Goal: Task Accomplishment & Management: Manage account settings

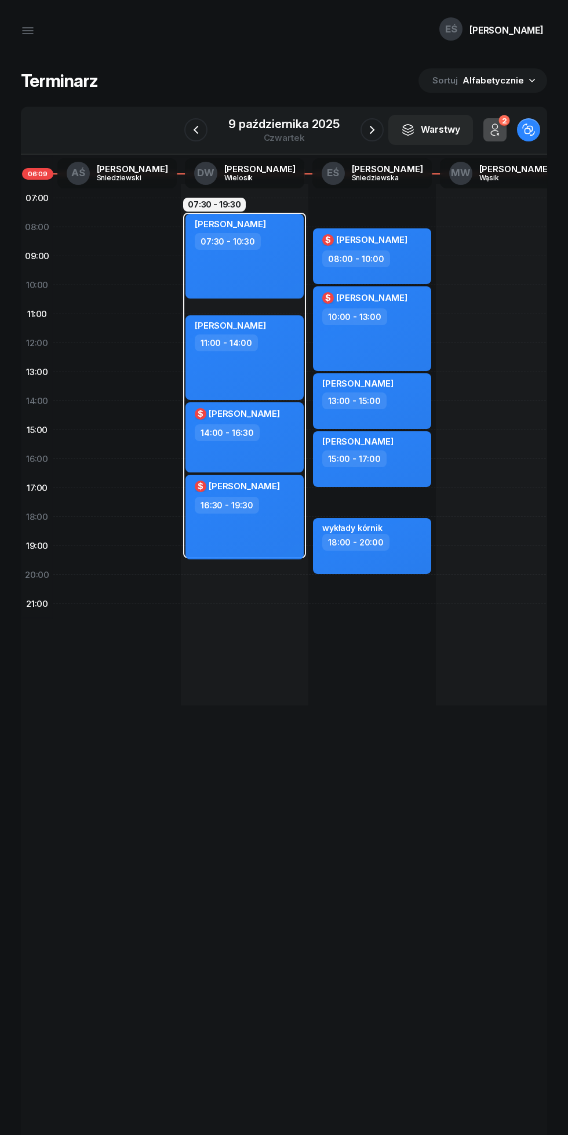
click at [274, 272] on div "[PERSON_NAME] 07:30 - 10:30" at bounding box center [245, 256] width 118 height 85
select select "07"
select select "30"
select select "10"
select select "30"
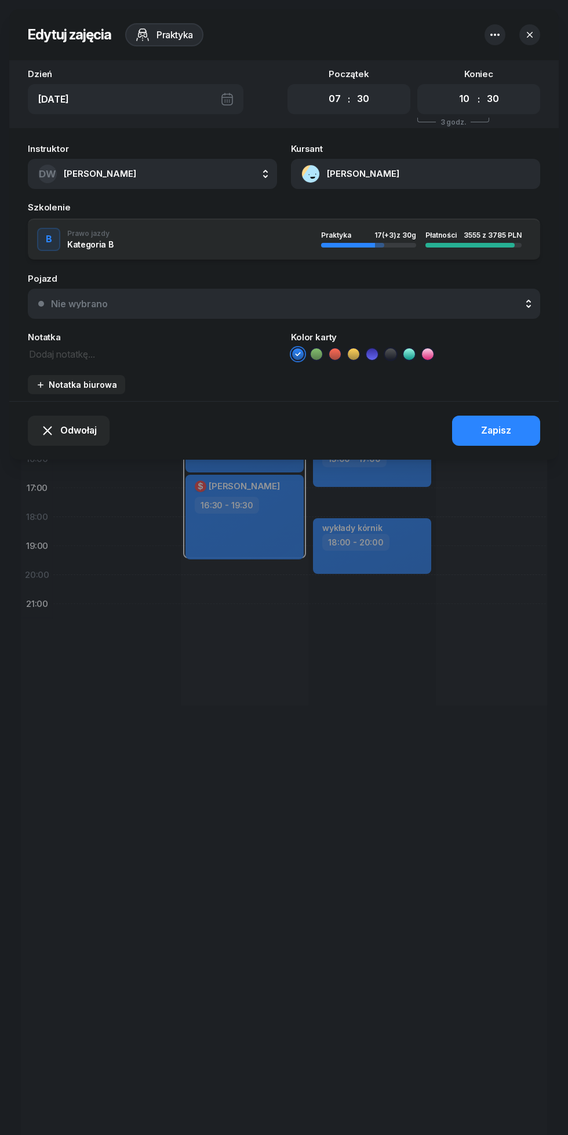
click at [199, 359] on textarea at bounding box center [152, 353] width 249 height 15
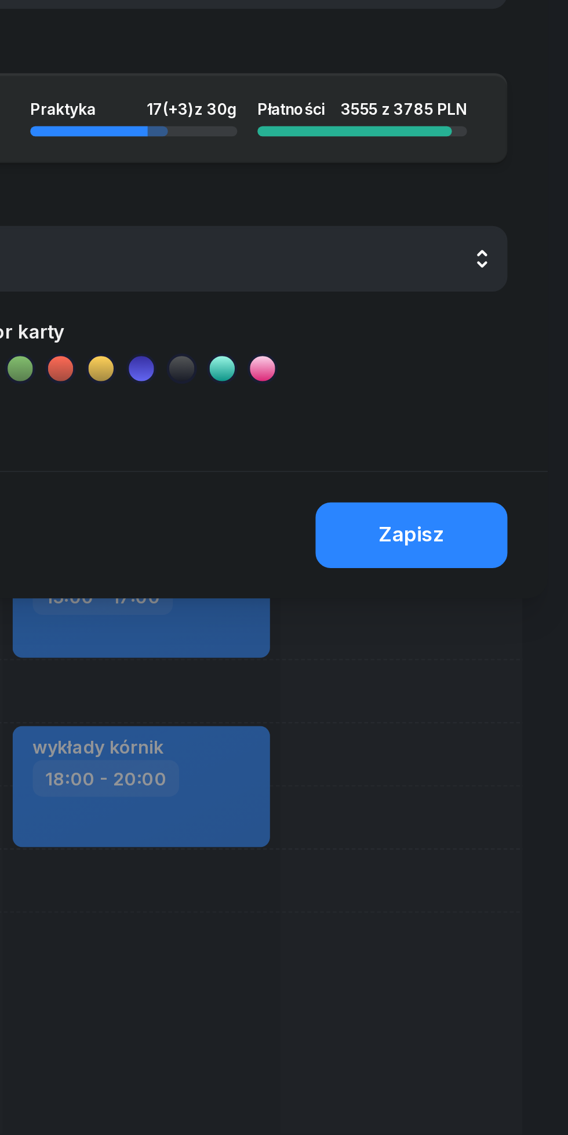
type textarea "Kórnik"
click at [513, 428] on button "Zapisz" at bounding box center [496, 431] width 88 height 30
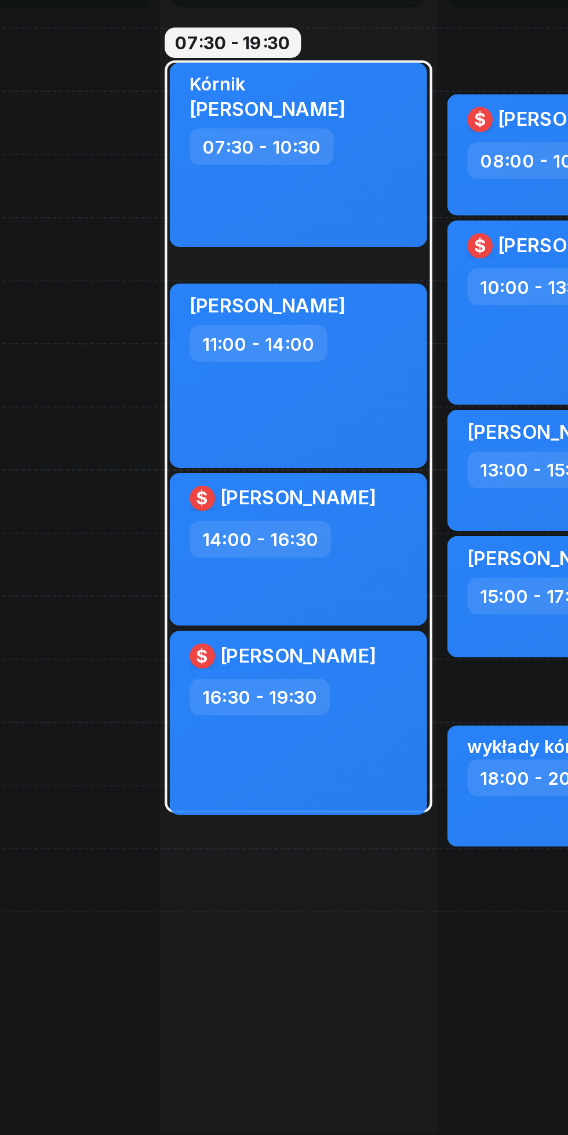
click at [285, 373] on div "[PERSON_NAME] 11:00 - 14:00" at bounding box center [245, 357] width 118 height 85
select select "11"
select select "14"
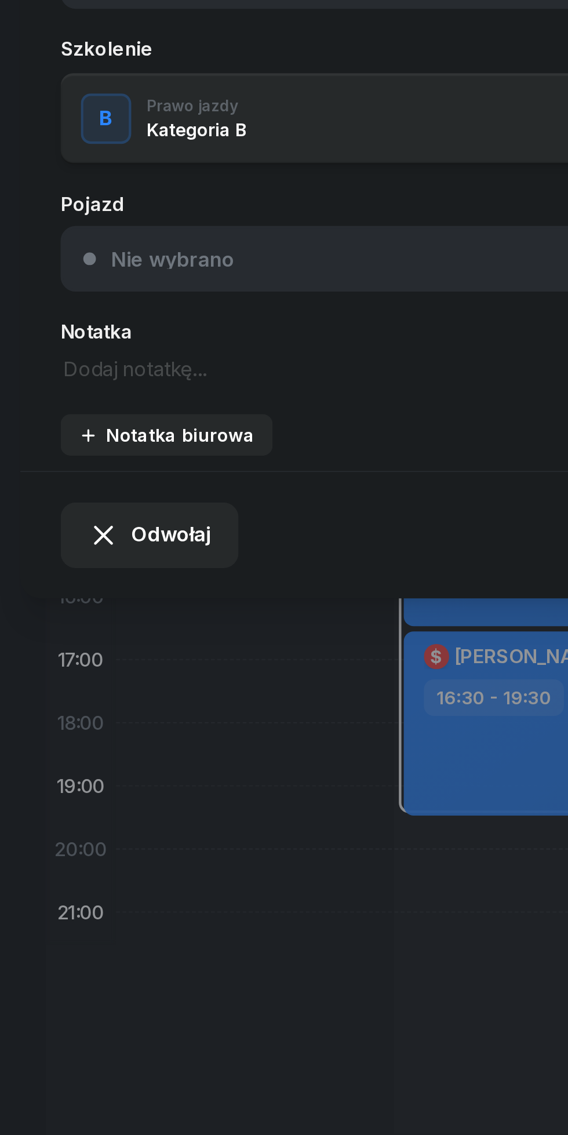
click at [122, 358] on textarea at bounding box center [152, 353] width 249 height 15
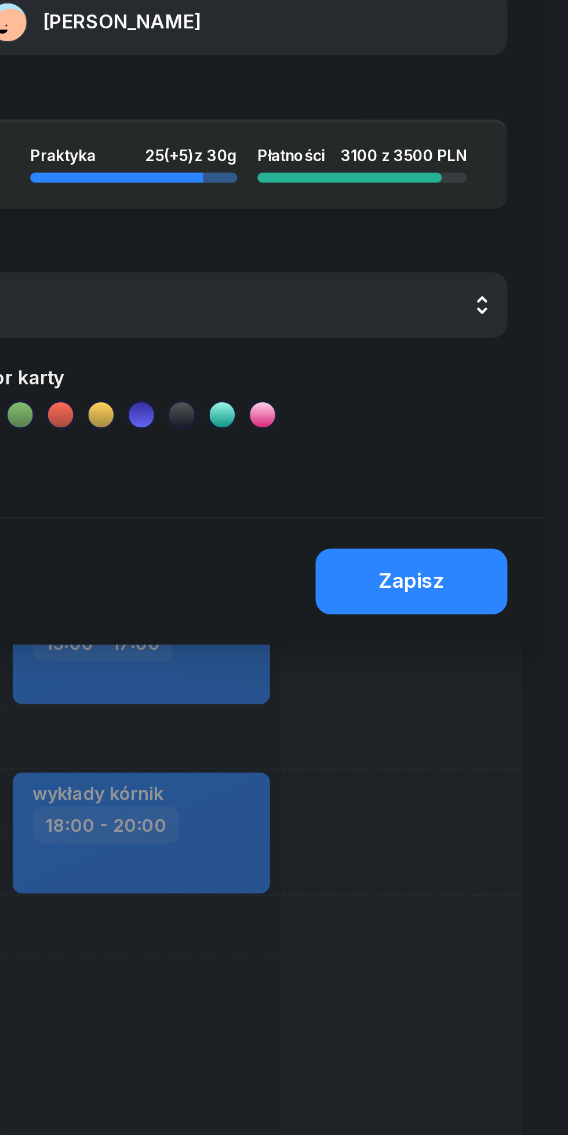
type textarea "Kórnik"
click at [506, 434] on div "Zapisz" at bounding box center [496, 430] width 30 height 15
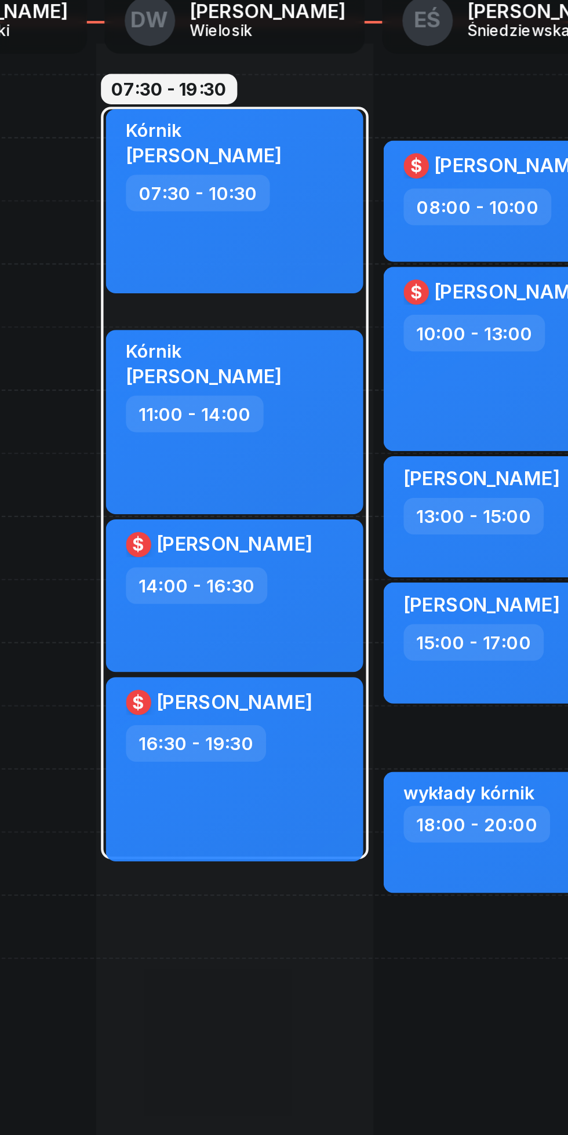
click at [286, 442] on div "$ [PERSON_NAME] 14:00 - 16:30" at bounding box center [245, 437] width 118 height 70
select select "14"
select select "16"
select select "30"
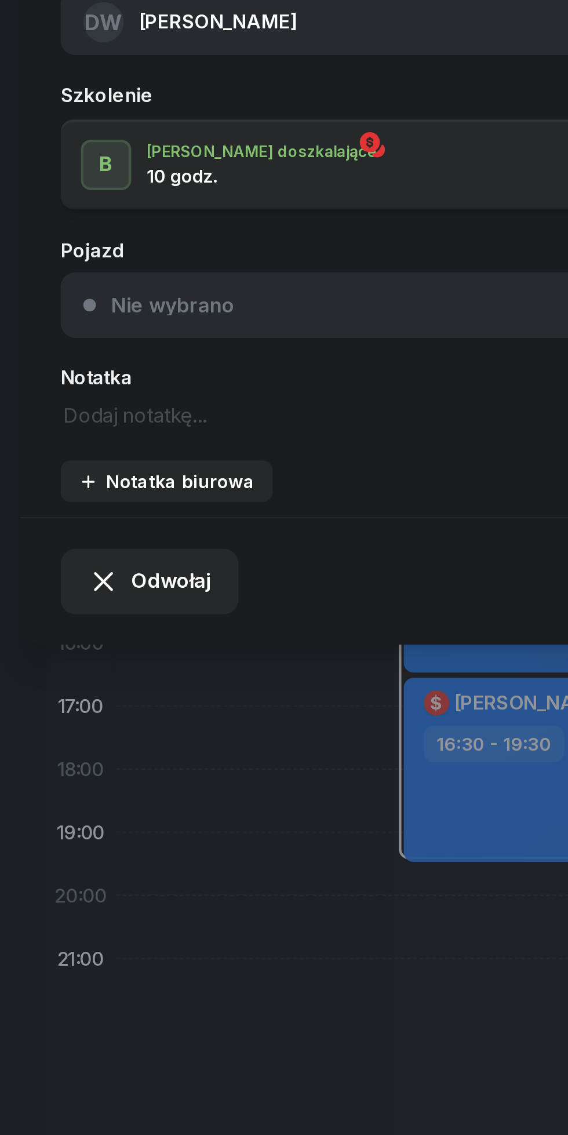
click at [143, 358] on textarea at bounding box center [152, 353] width 249 height 15
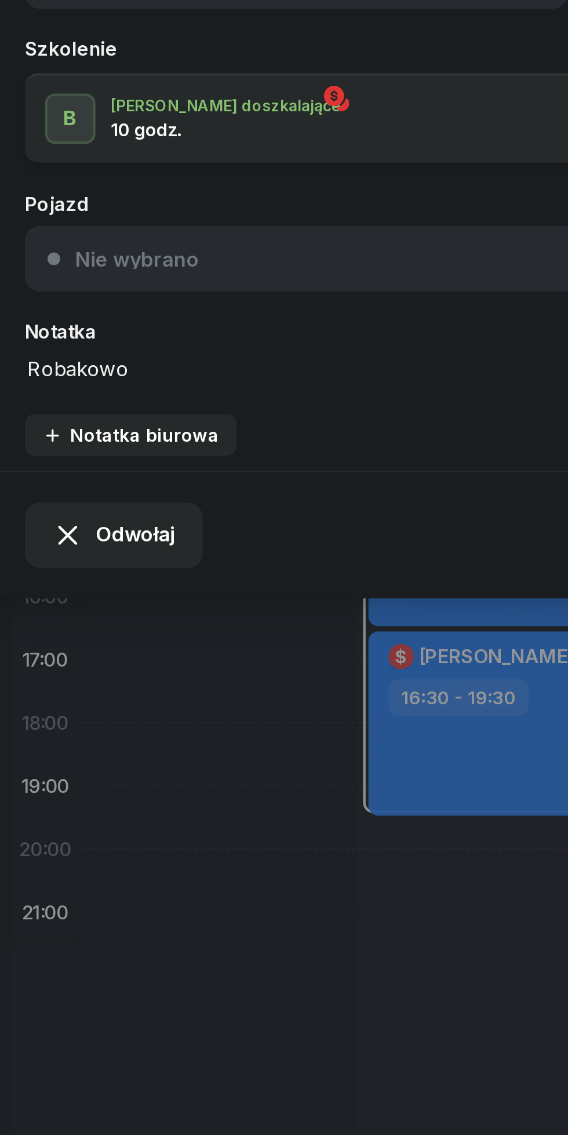
type textarea "Robakowo"
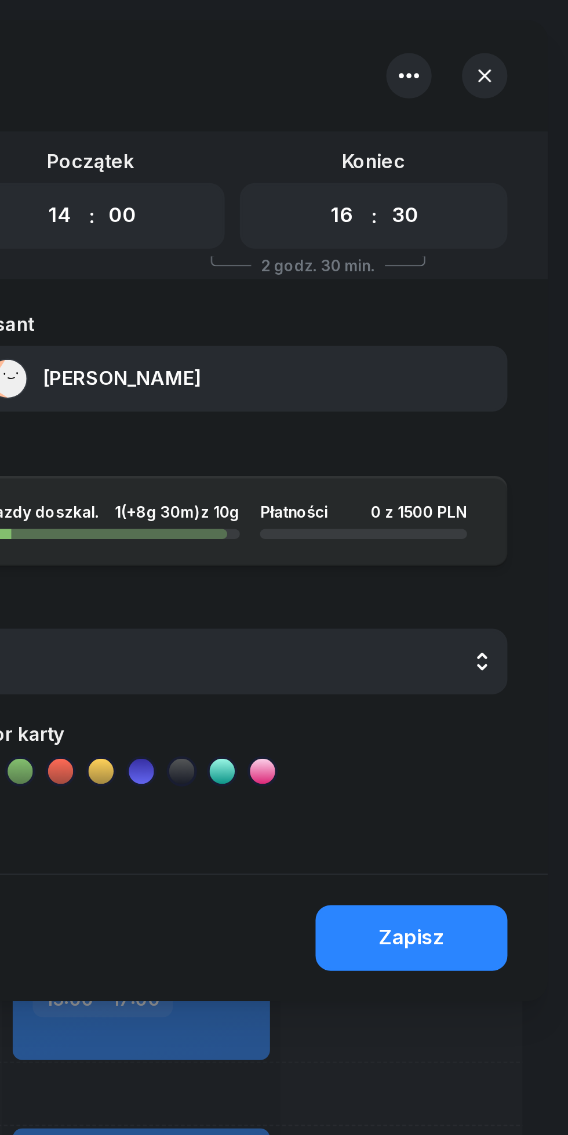
click at [530, 34] on icon "button" at bounding box center [530, 35] width 6 height 6
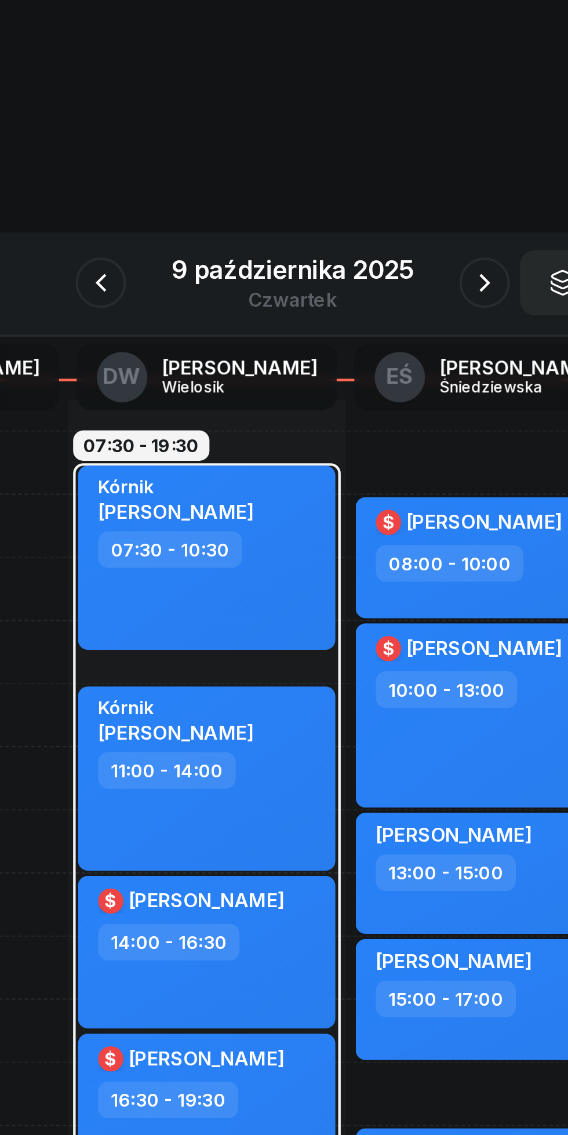
click at [288, 426] on div "14:00 - 16:30" at bounding box center [246, 432] width 102 height 17
select select "14"
select select "16"
select select "30"
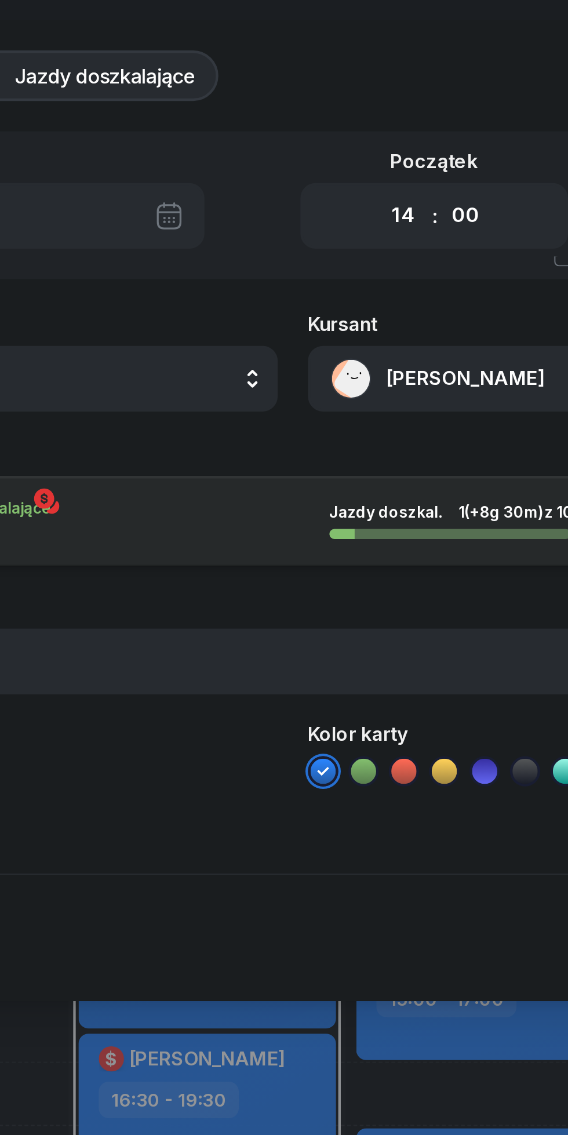
click at [370, 172] on button "[PERSON_NAME]" at bounding box center [415, 174] width 249 height 30
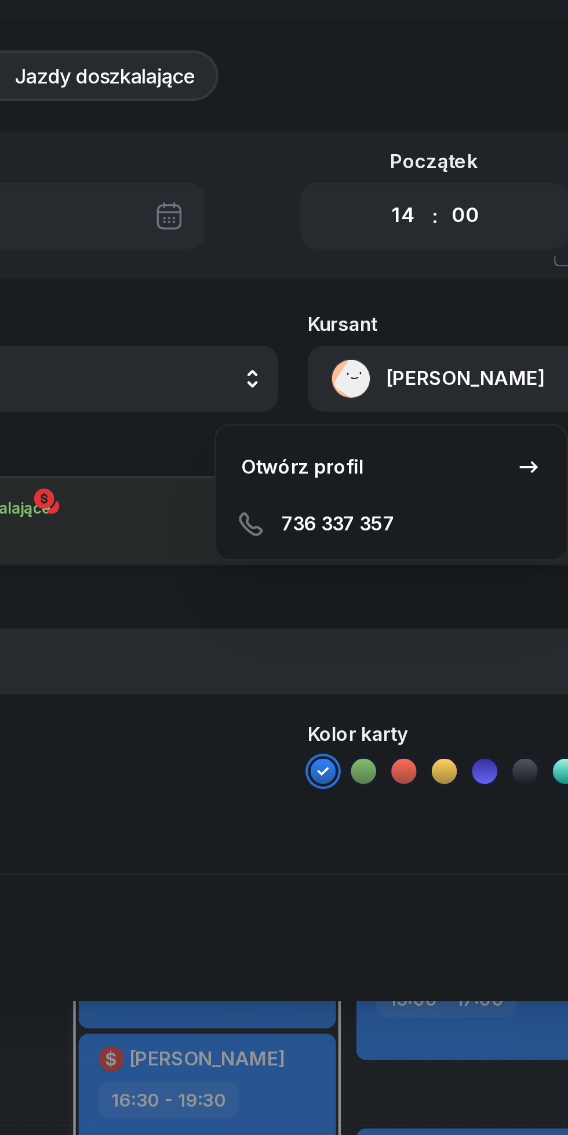
click at [309, 213] on div "Otwórz profil" at bounding box center [288, 214] width 56 height 15
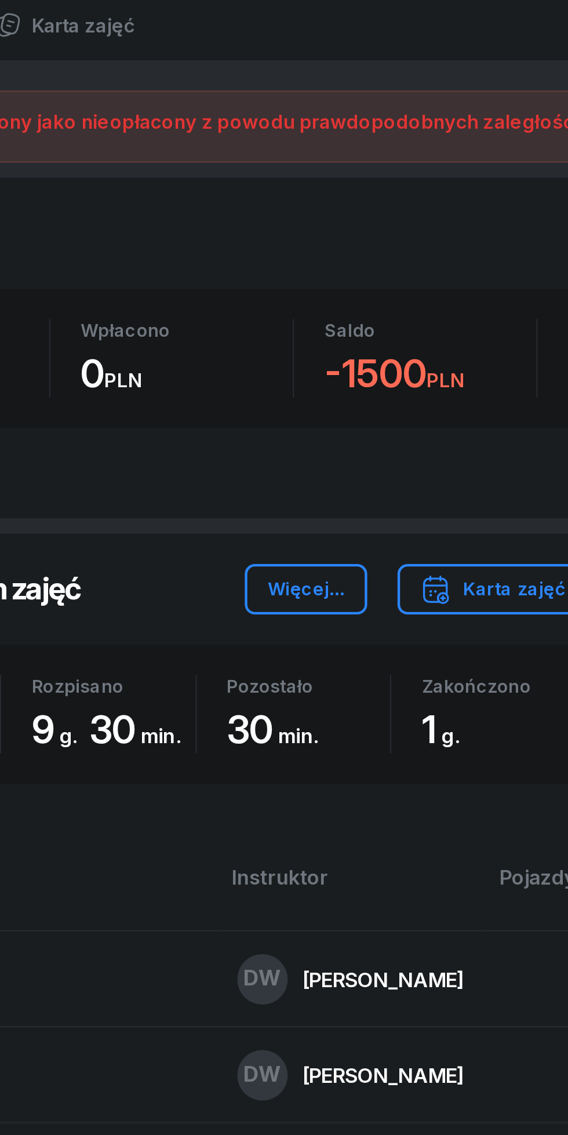
scroll to position [209, 0]
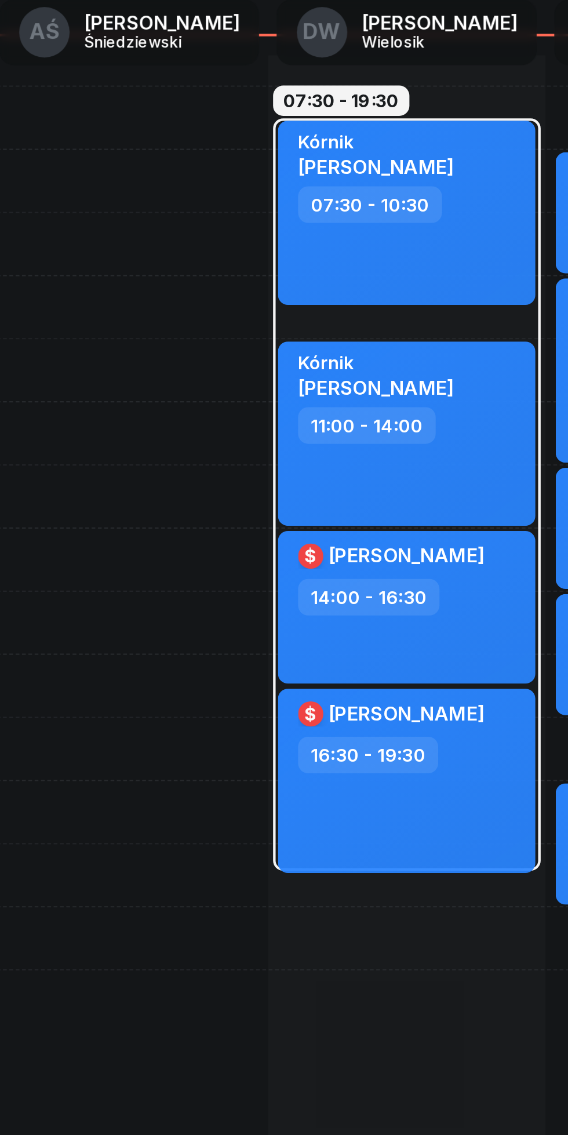
click at [281, 439] on div "14:00 - 16:30" at bounding box center [246, 432] width 102 height 17
select select "14"
select select "16"
select select "30"
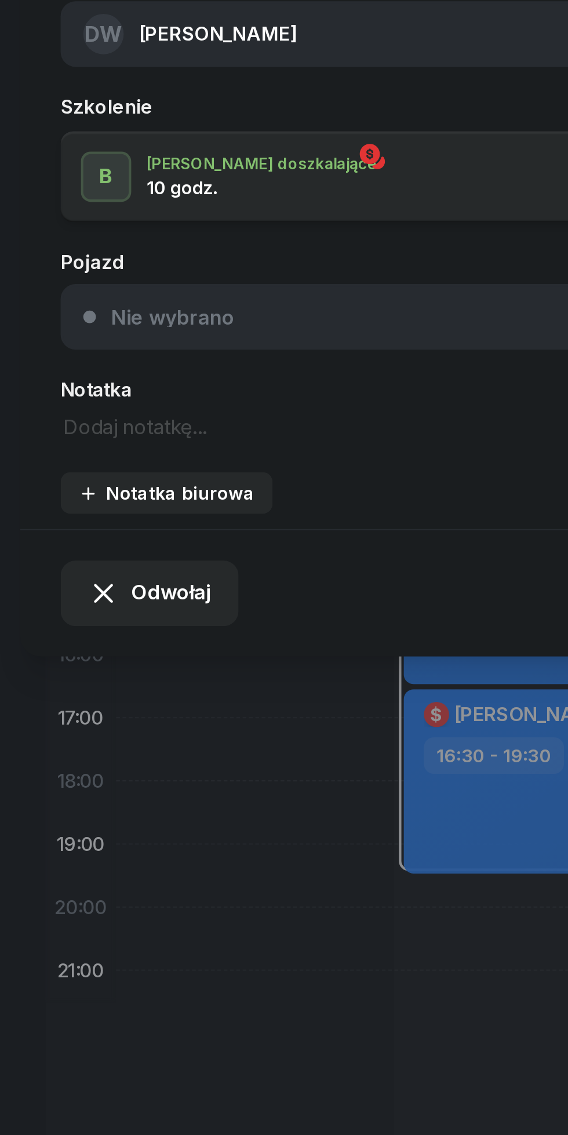
click at [126, 355] on textarea at bounding box center [152, 353] width 249 height 15
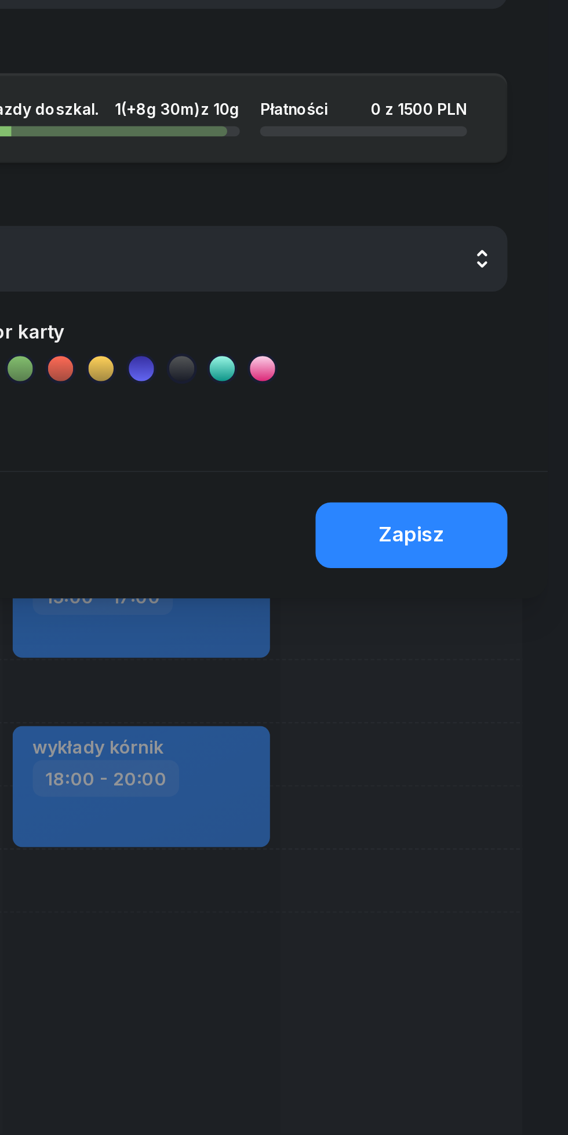
type textarea "Robakowo ul. [STREET_ADDRESS]"
click at [519, 439] on button "Zapisz" at bounding box center [496, 431] width 88 height 30
